Goal: Find specific page/section: Find specific page/section

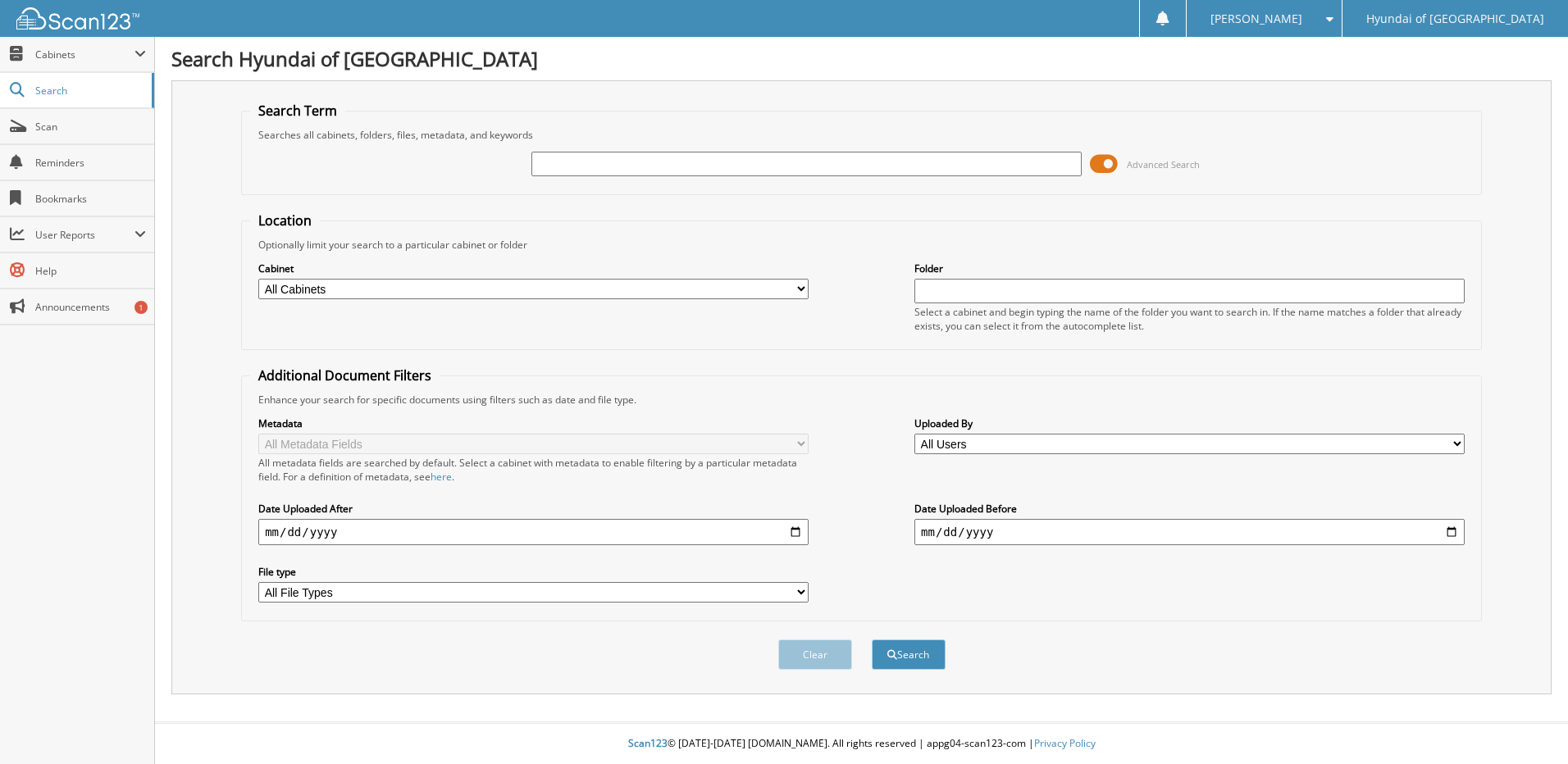
click at [649, 155] on input "text" at bounding box center [805, 163] width 550 height 25
type input "257330"
click at [871, 639] on button "Search" at bounding box center [908, 654] width 74 height 30
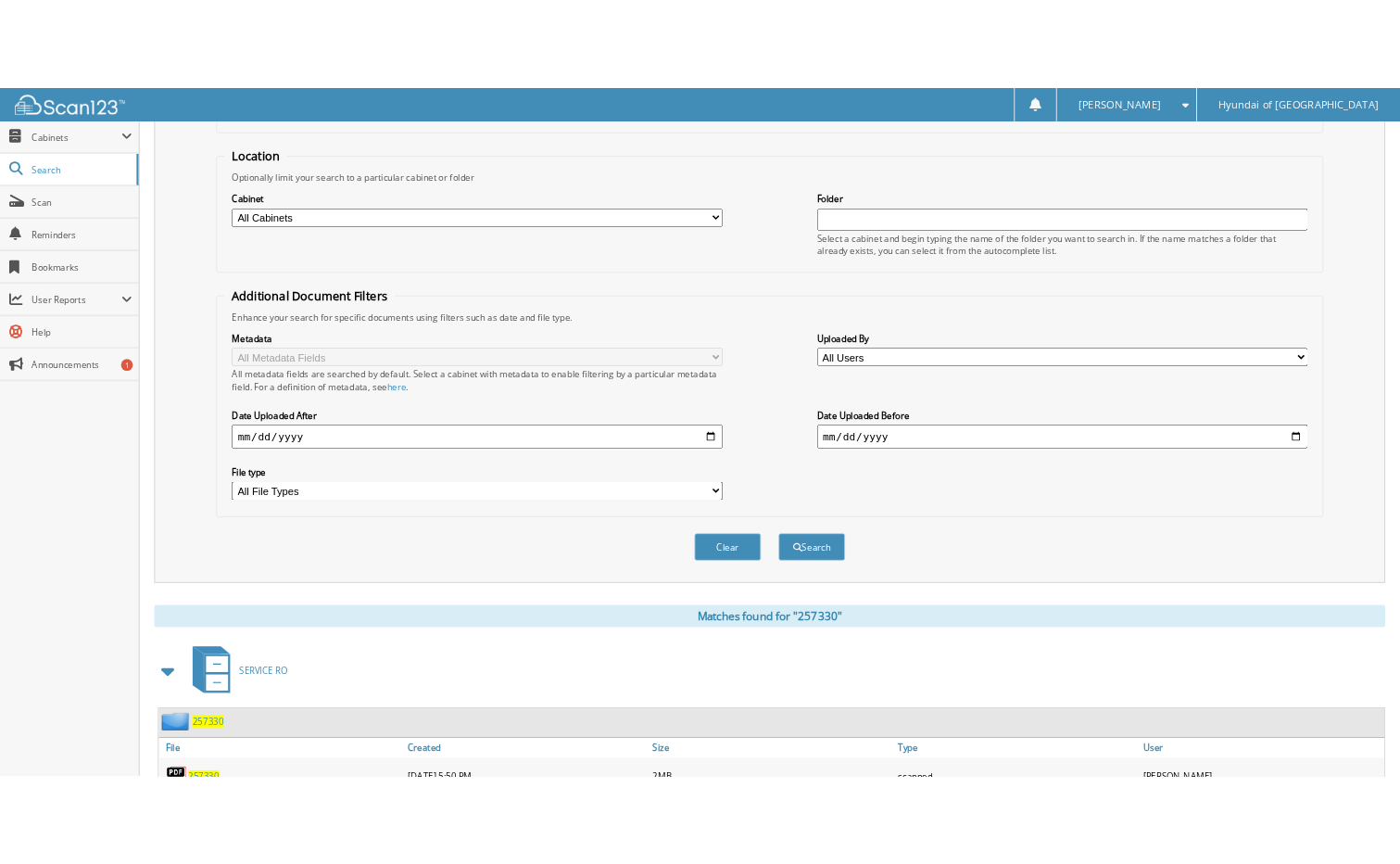
scroll to position [245, 0]
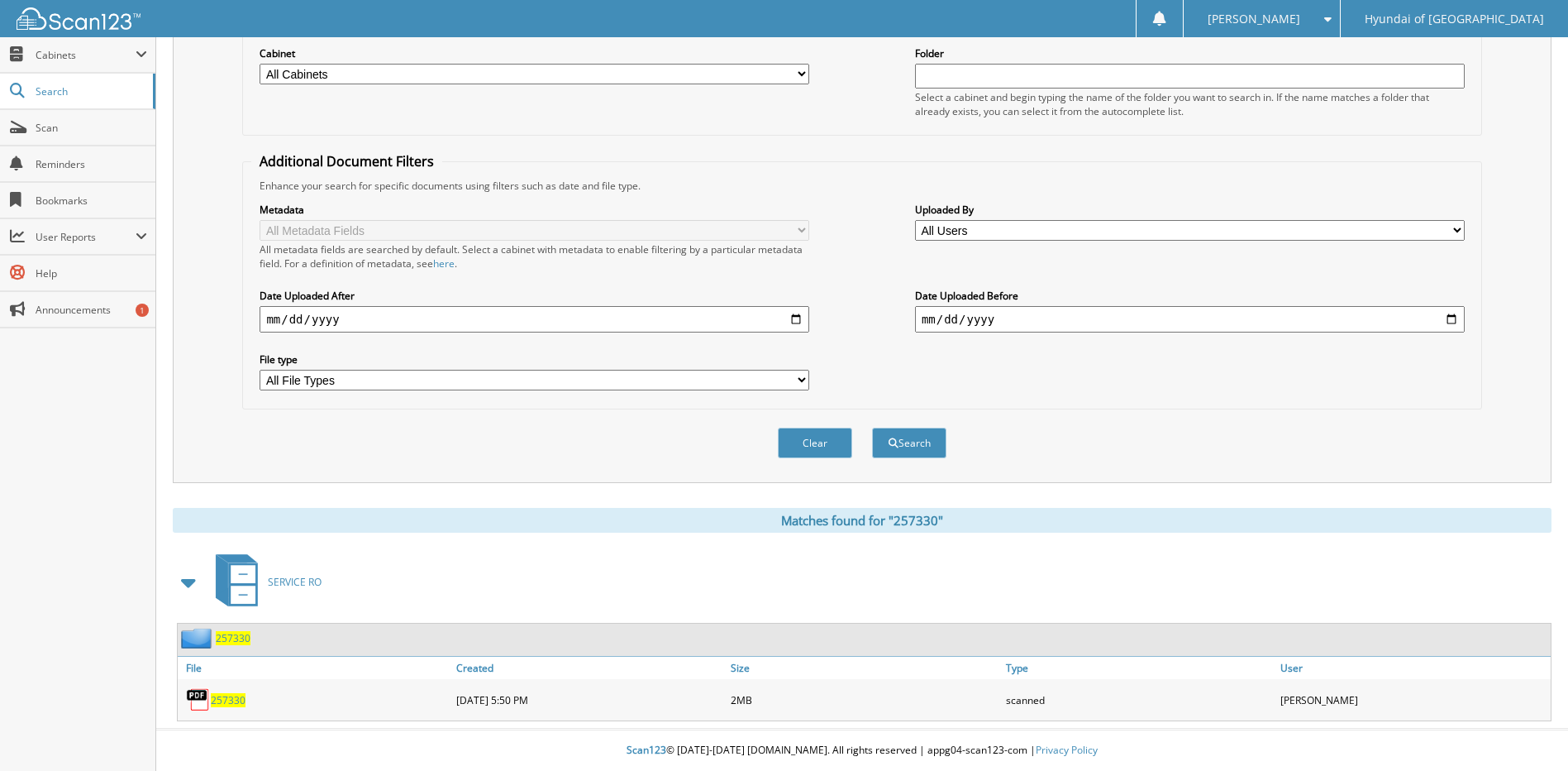
click at [226, 699] on span "257330" at bounding box center [228, 700] width 34 height 14
